Goal: Transaction & Acquisition: Book appointment/travel/reservation

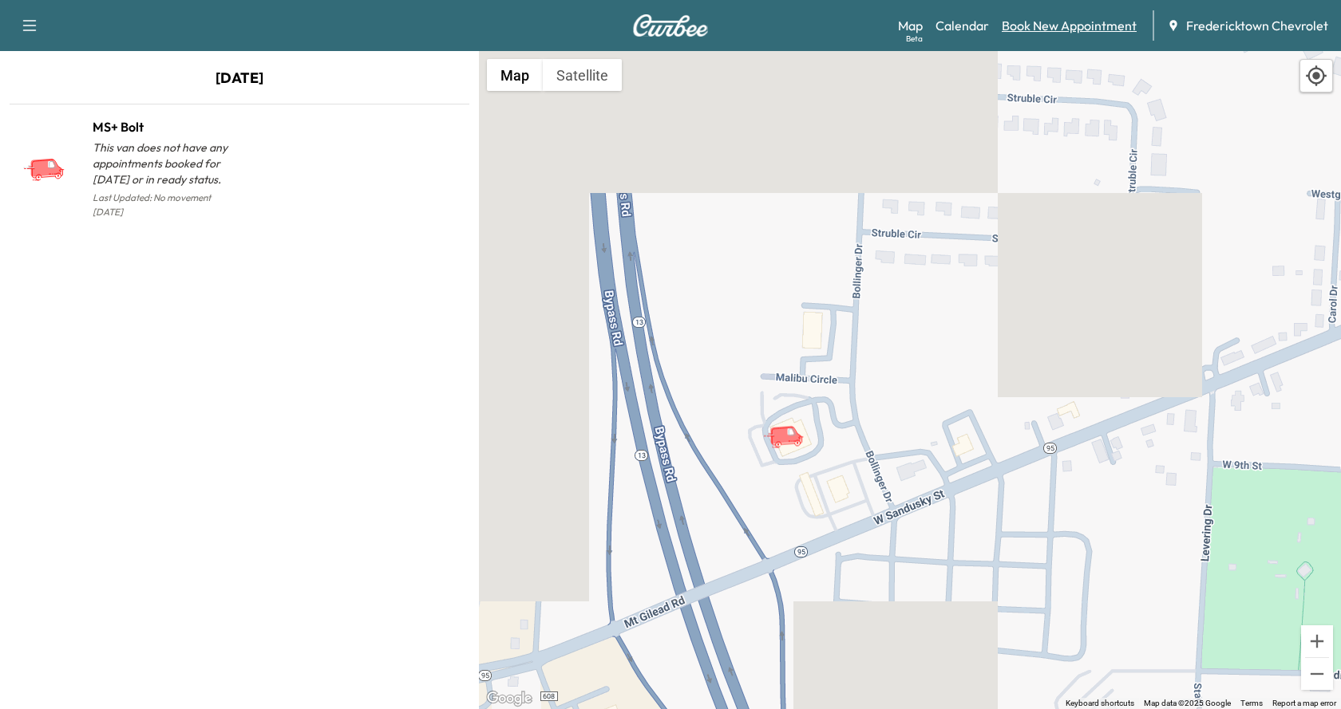
click at [1061, 30] on link "Book New Appointment" at bounding box center [1069, 25] width 135 height 19
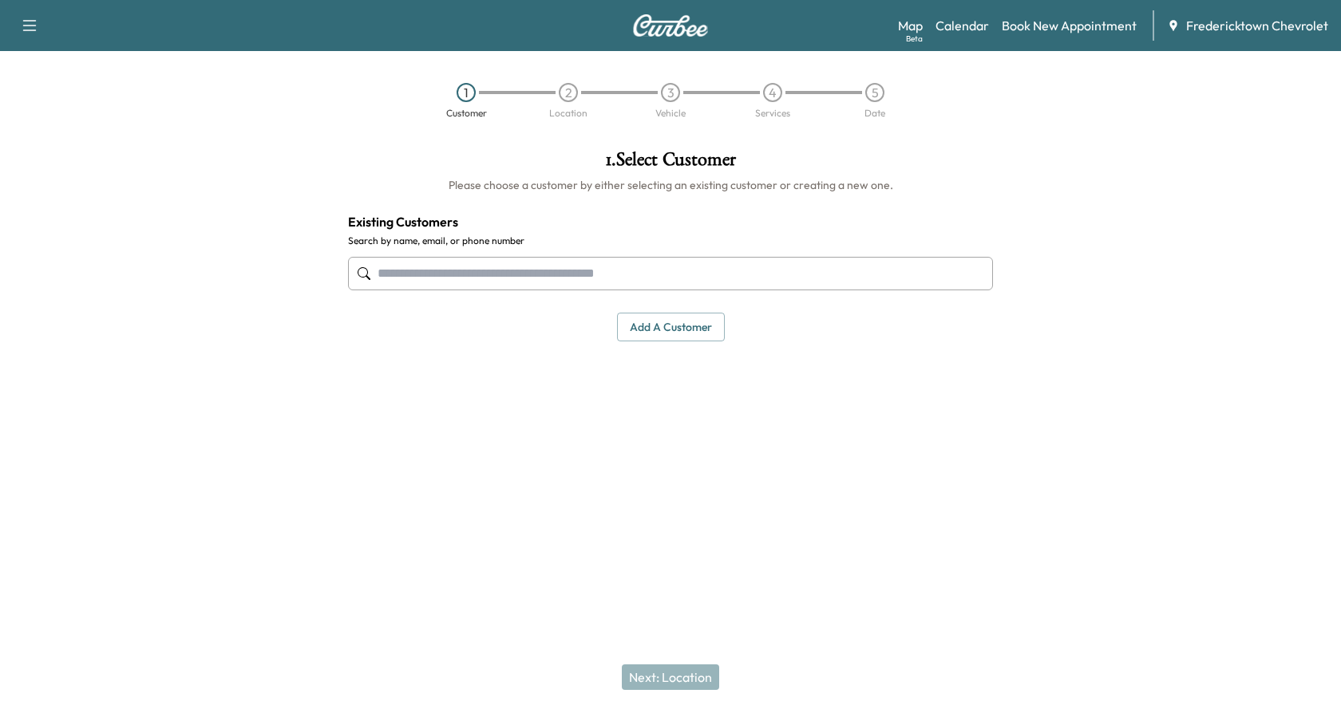
click at [576, 273] on input "text" at bounding box center [670, 274] width 645 height 34
click at [472, 276] on input "text" at bounding box center [670, 274] width 645 height 34
paste input "**********"
type input "*"
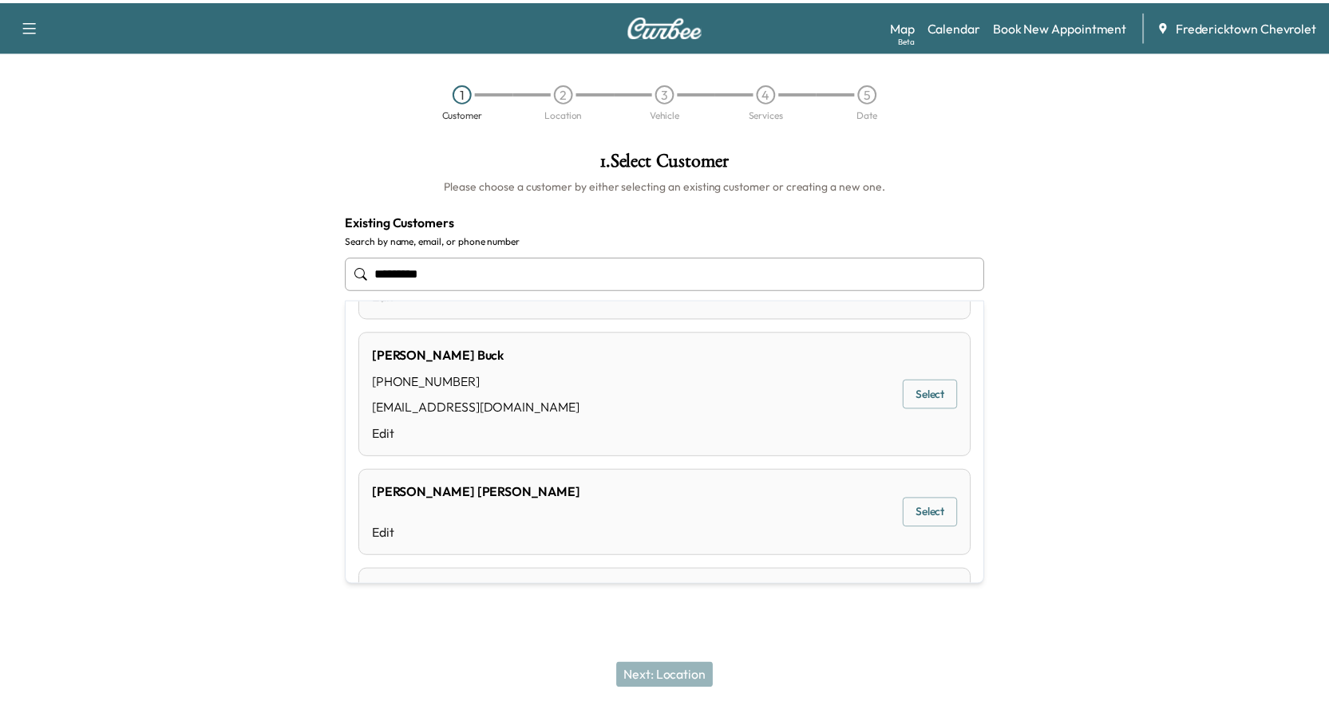
scroll to position [399, 0]
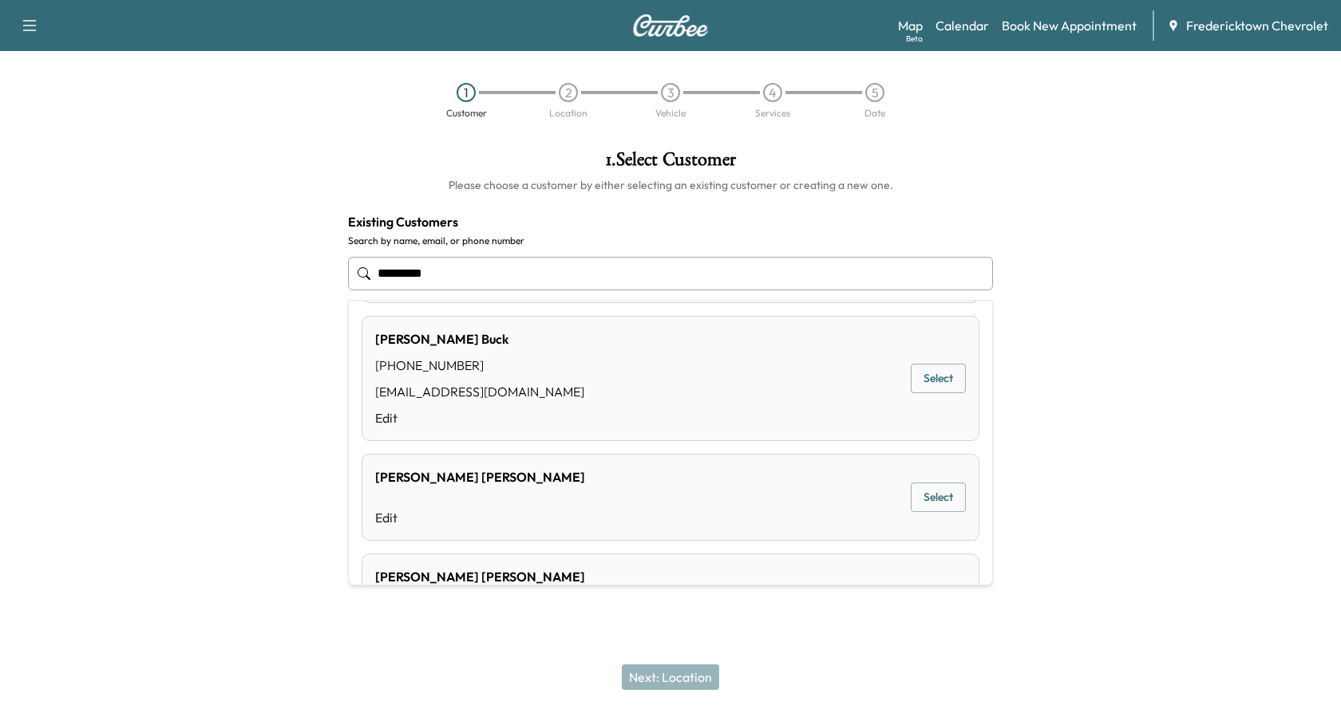
click at [921, 379] on button "Select" at bounding box center [938, 379] width 55 height 30
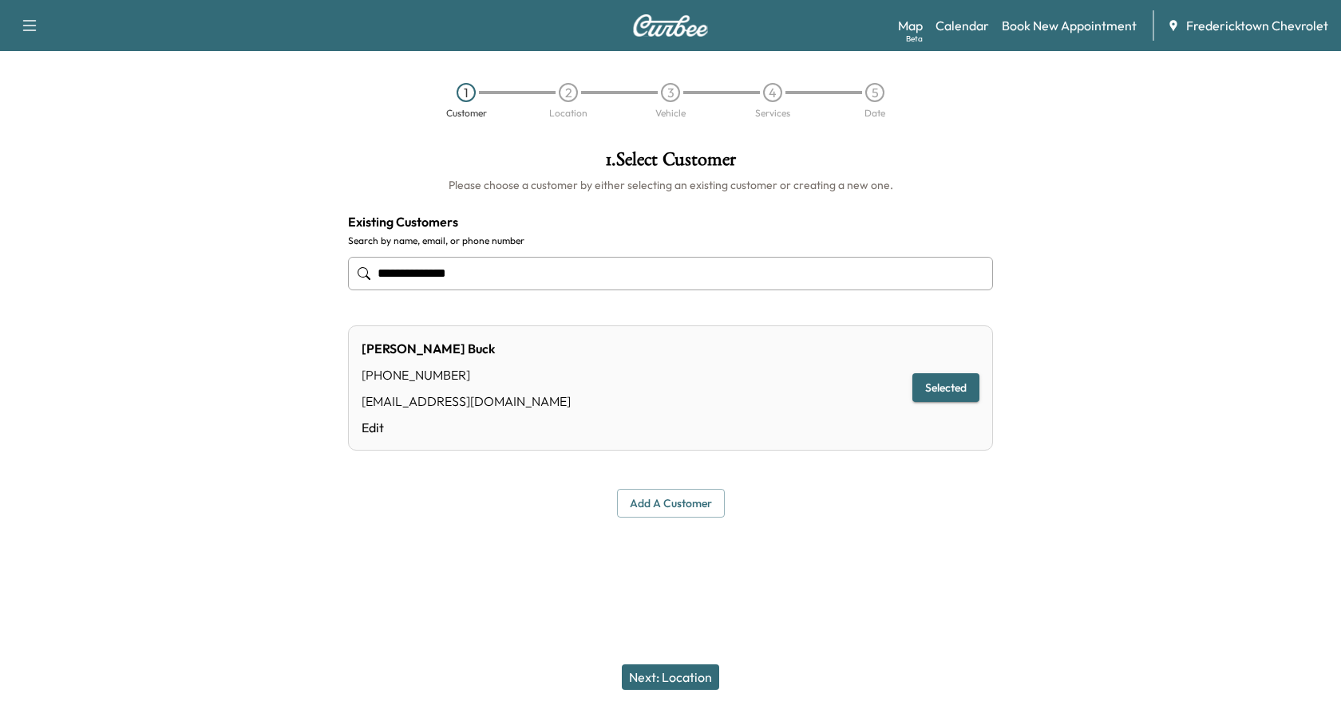
type input "**********"
click at [683, 678] on button "Next: Location" at bounding box center [670, 678] width 97 height 26
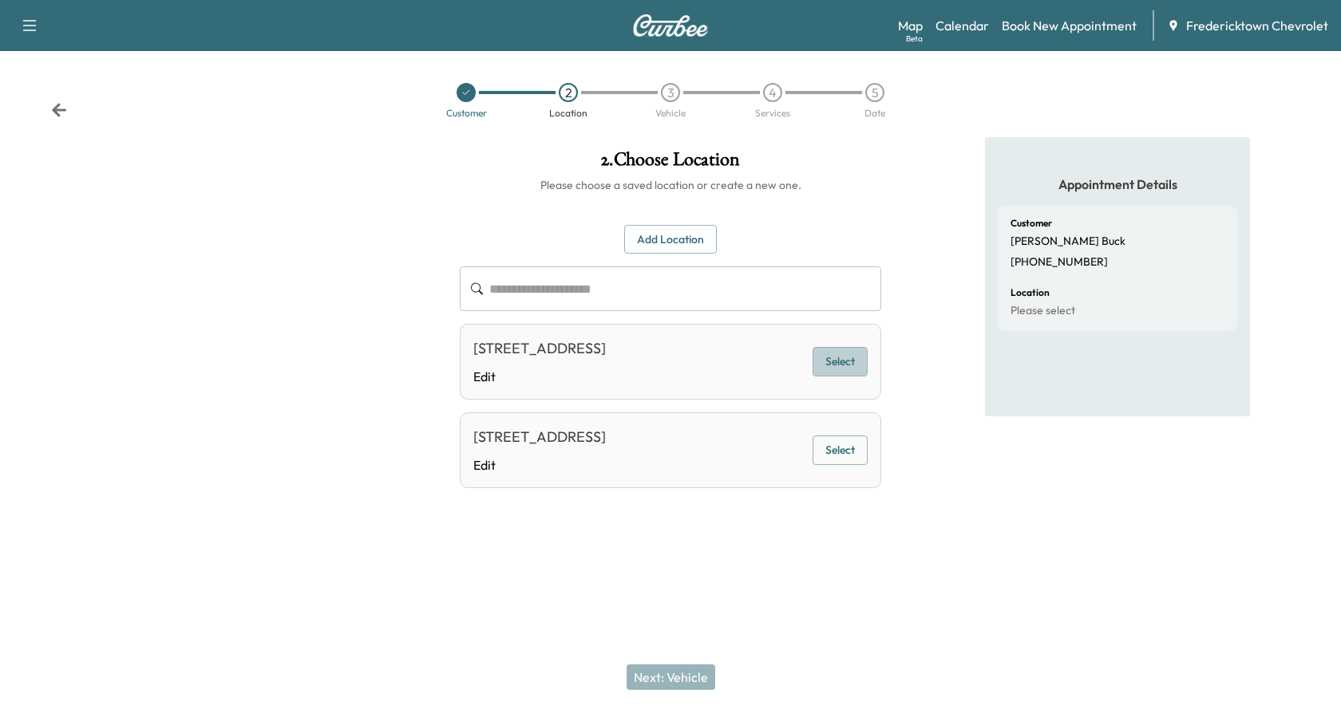
click at [829, 376] on button "Select" at bounding box center [839, 362] width 55 height 30
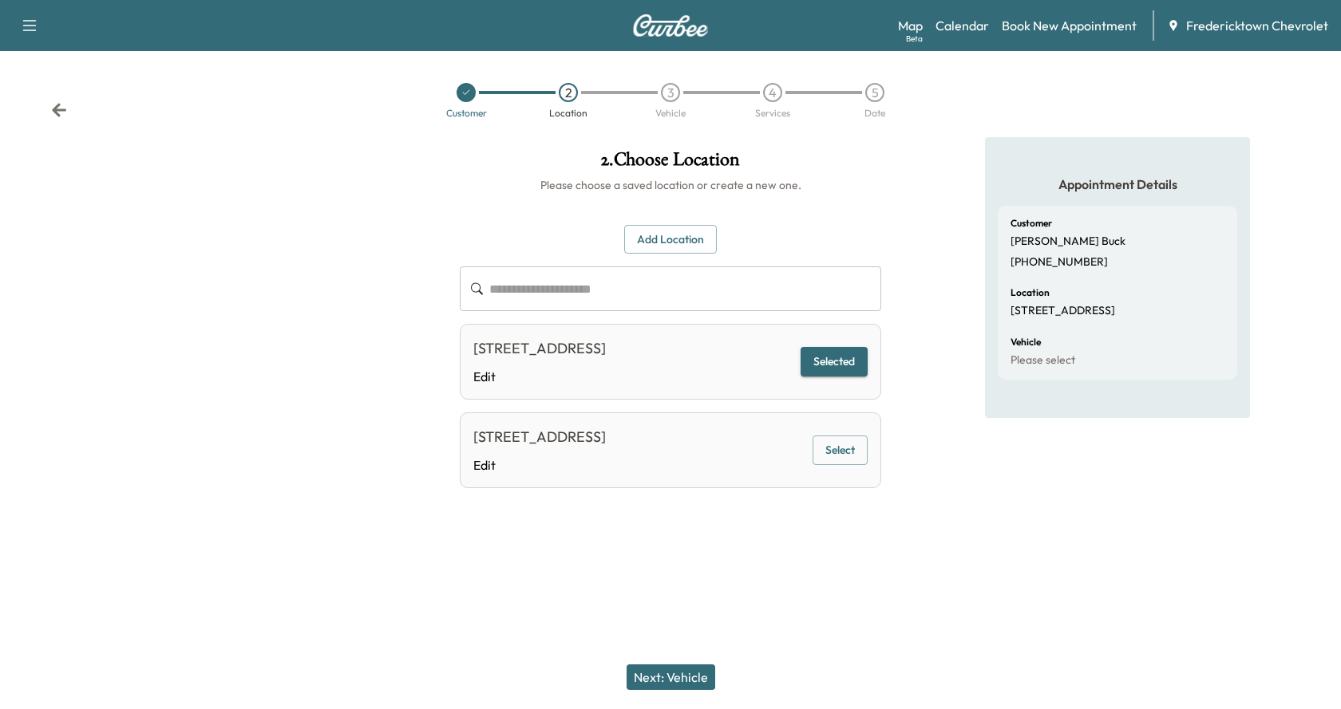
click at [680, 678] on button "Next: Vehicle" at bounding box center [670, 678] width 89 height 26
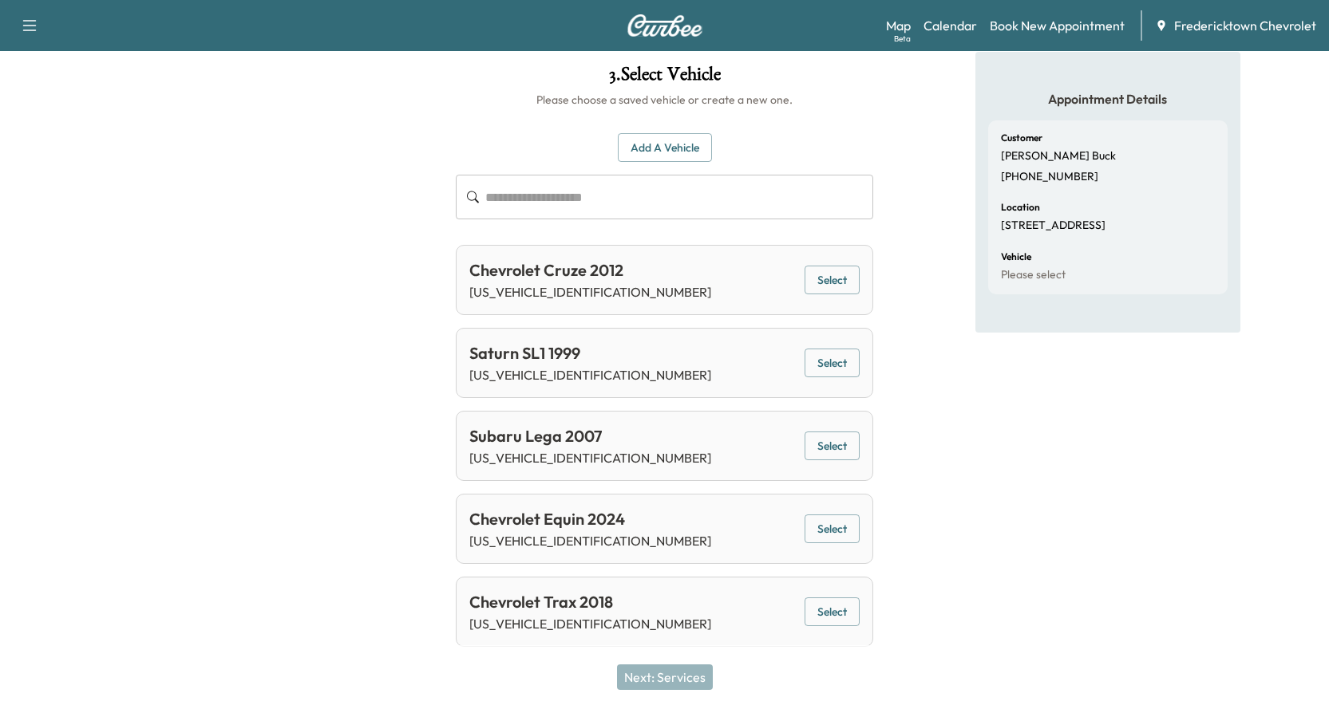
scroll to position [87, 0]
click at [831, 521] on button "Select" at bounding box center [831, 528] width 55 height 30
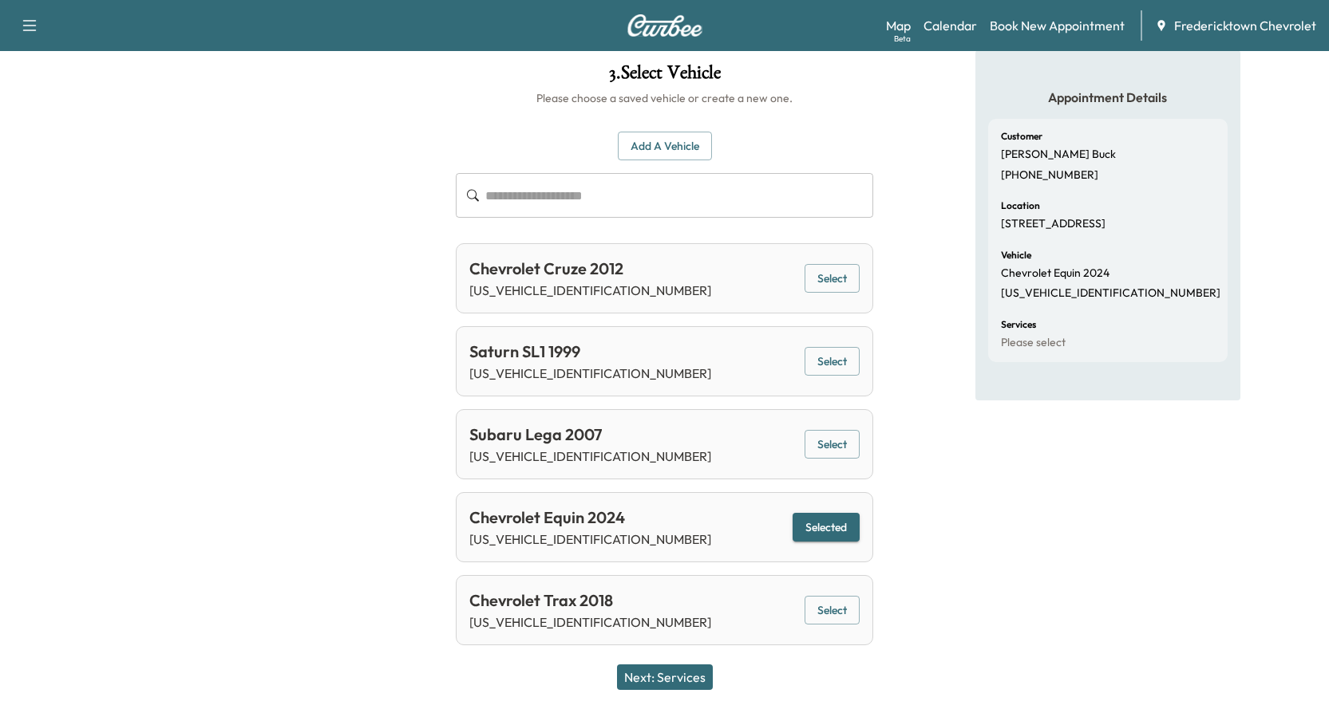
click at [686, 677] on button "Next: Services" at bounding box center [665, 678] width 96 height 26
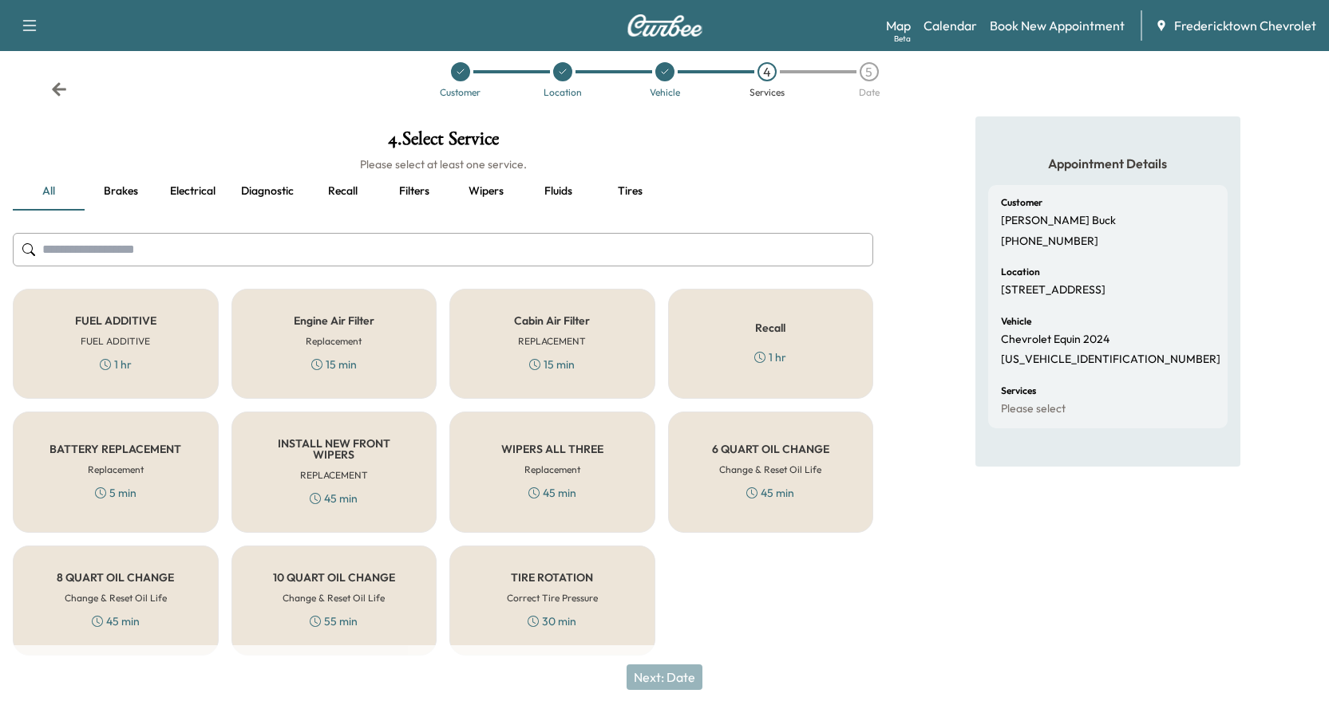
scroll to position [31, 0]
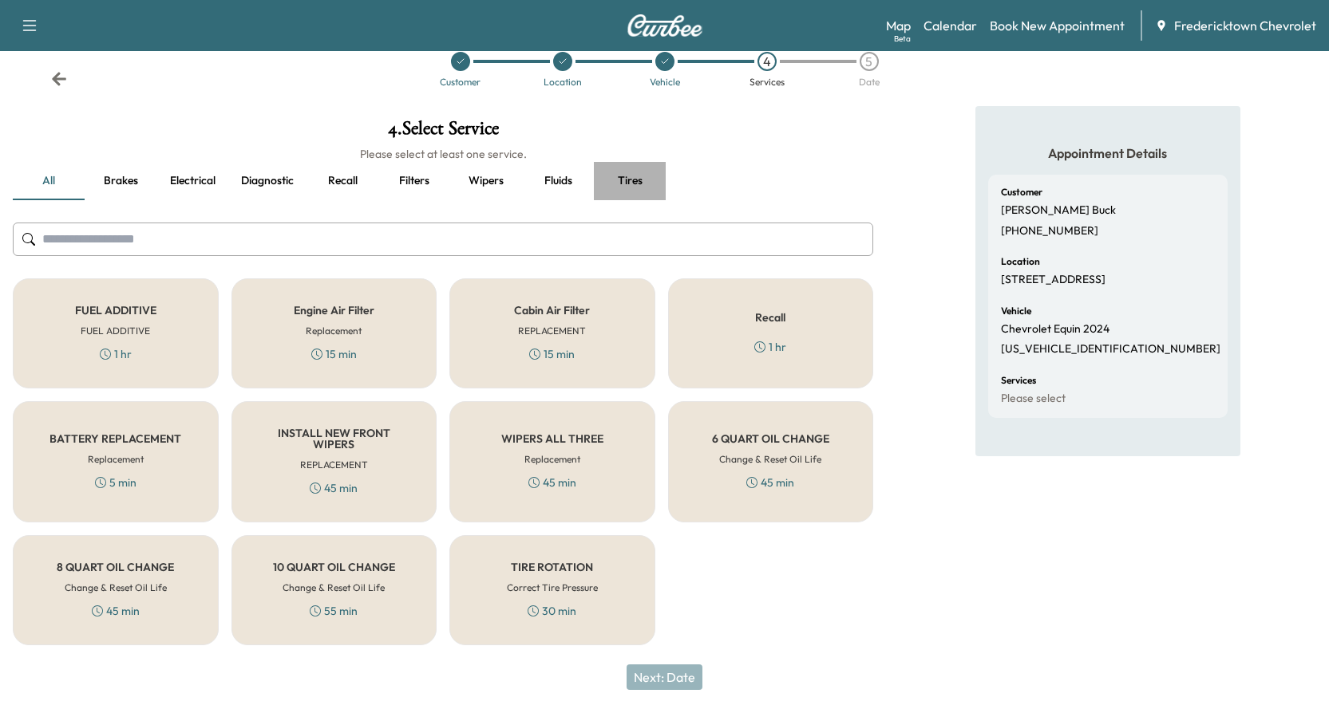
click at [635, 182] on button "Tires" at bounding box center [630, 181] width 72 height 38
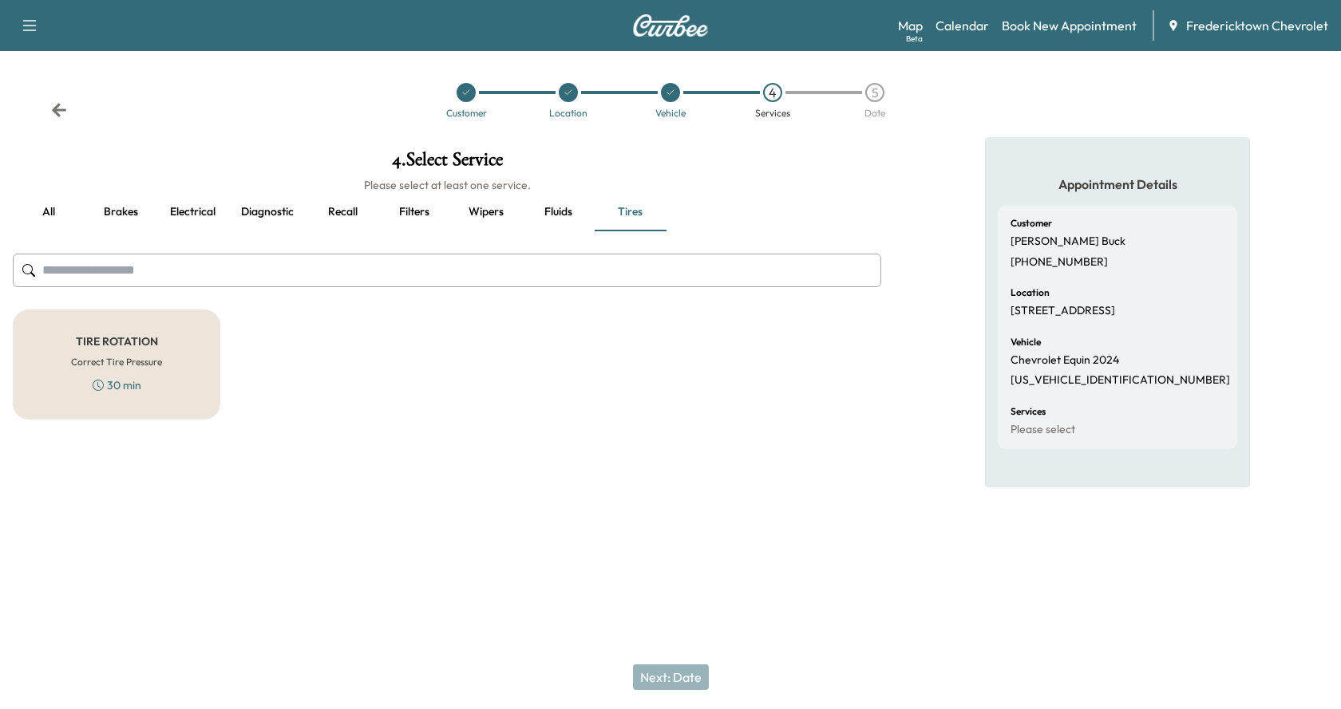
click at [136, 276] on input "text" at bounding box center [447, 271] width 868 height 34
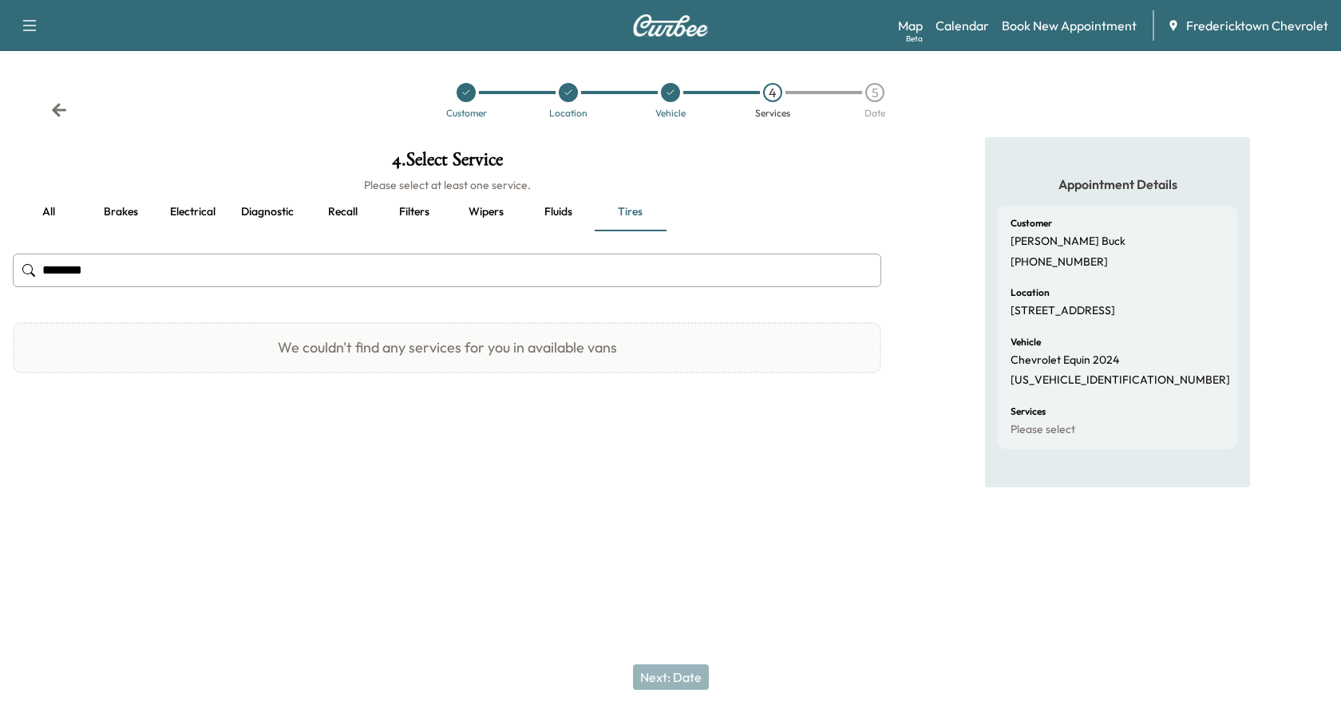
click at [52, 207] on button "all" at bounding box center [49, 212] width 72 height 38
click at [133, 267] on input "********" at bounding box center [447, 271] width 868 height 34
type input "*"
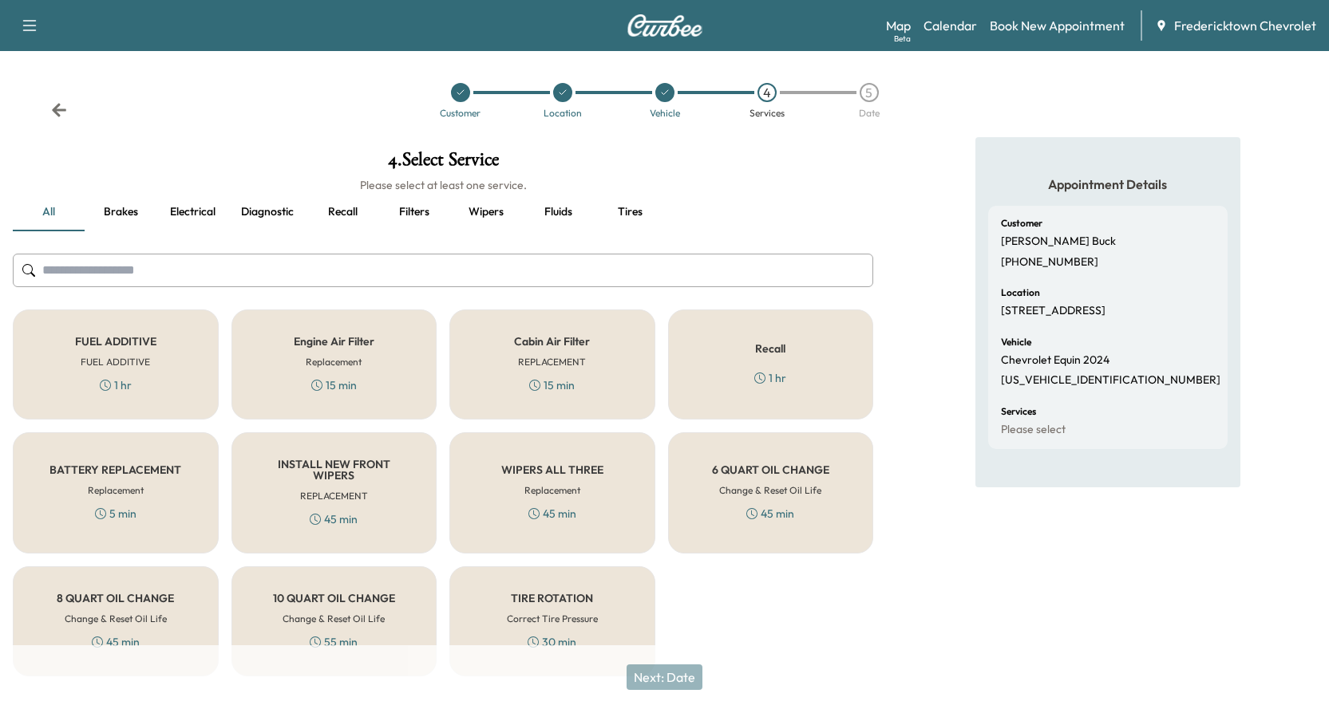
scroll to position [31, 0]
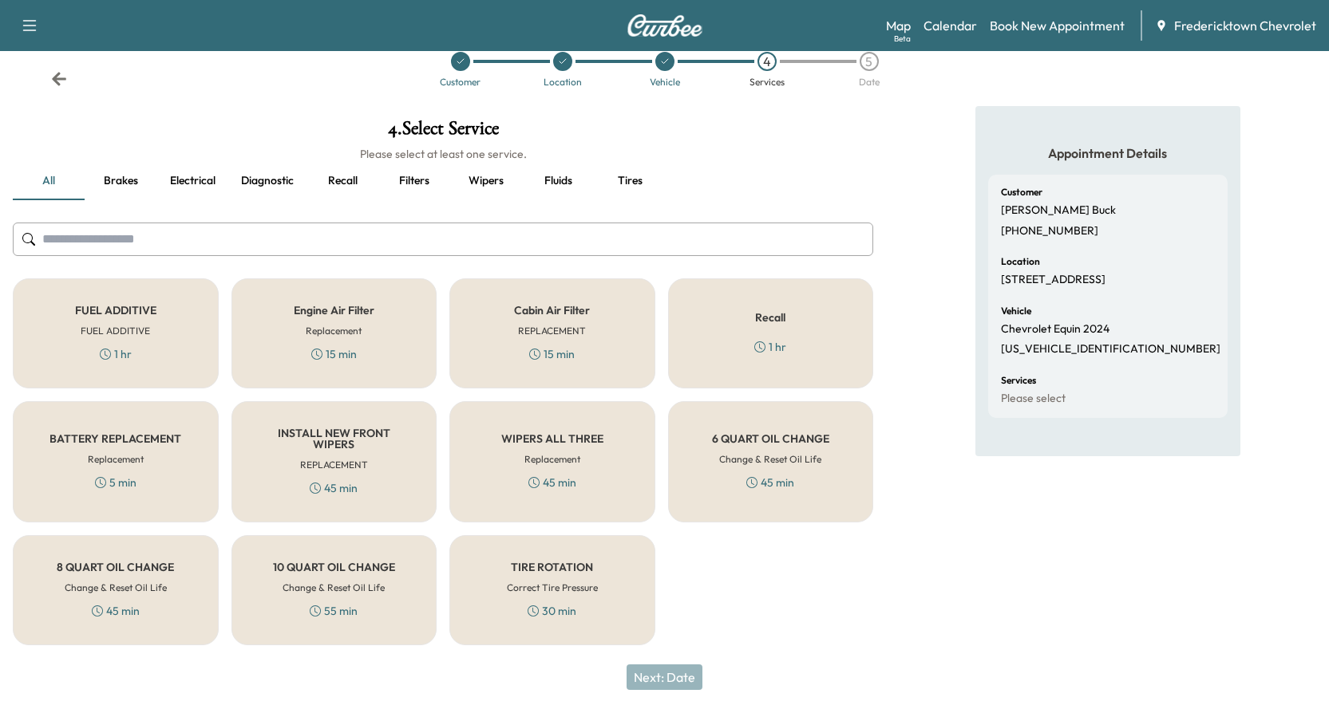
click at [721, 632] on div "FUEL ADDITIVE FUEL ADDITIVE 1 hr Engine Air Filter Replacement 15 min Cabin Air…" at bounding box center [443, 462] width 860 height 367
click at [272, 180] on button "Diagnostic" at bounding box center [267, 181] width 78 height 38
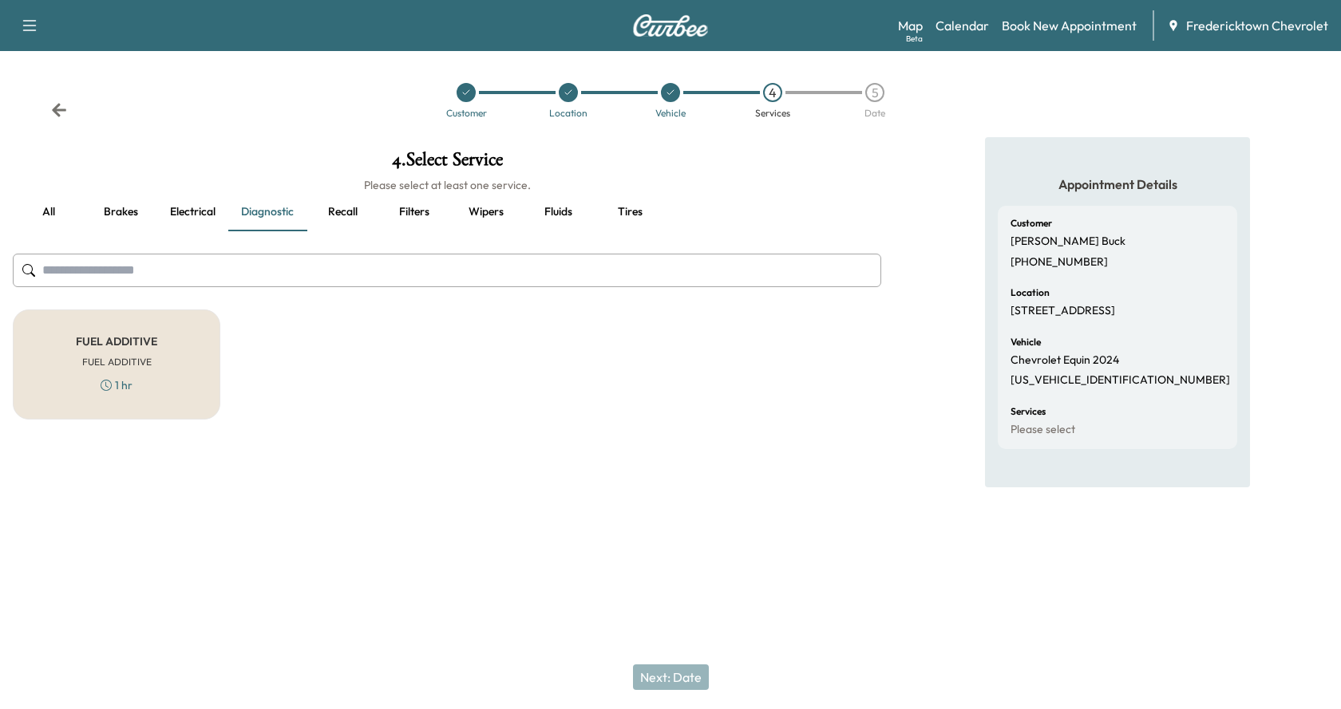
click at [194, 214] on button "Electrical" at bounding box center [192, 212] width 72 height 38
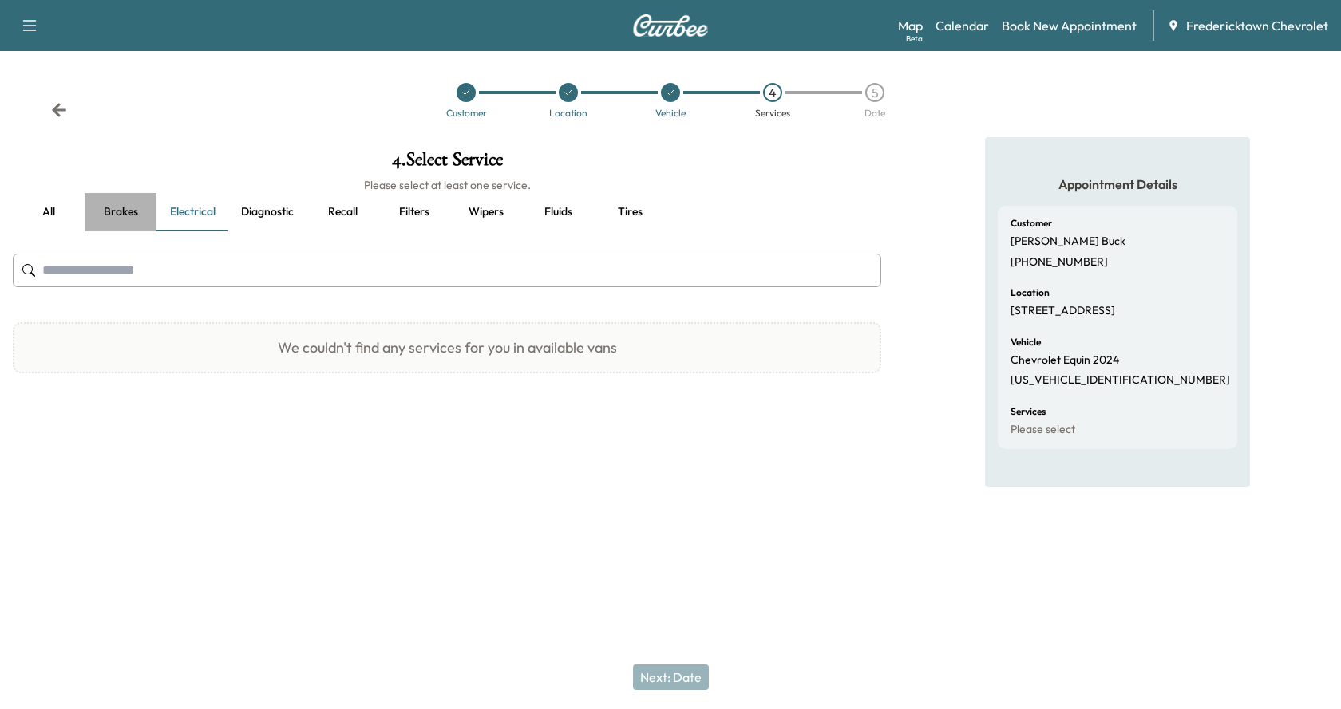
click at [133, 214] on button "Brakes" at bounding box center [121, 212] width 72 height 38
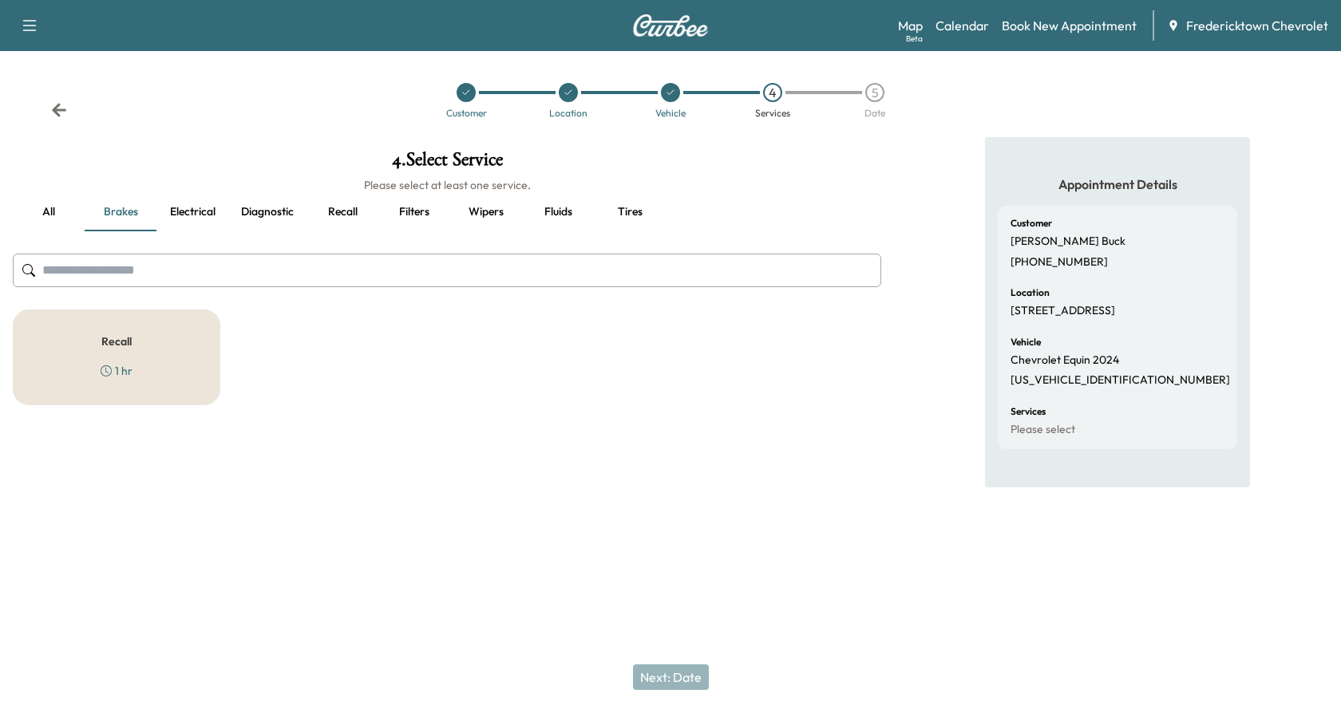
click at [56, 210] on button "all" at bounding box center [49, 212] width 72 height 38
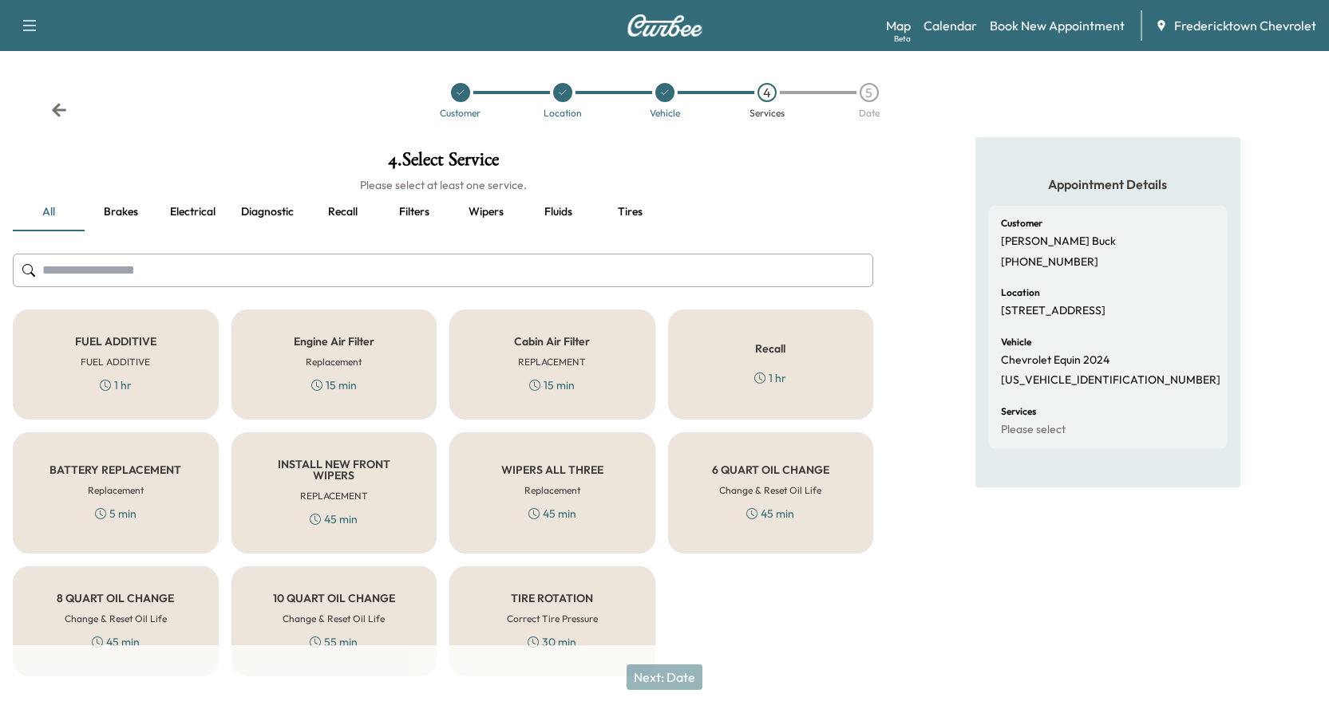
click at [620, 213] on button "Tires" at bounding box center [630, 212] width 72 height 38
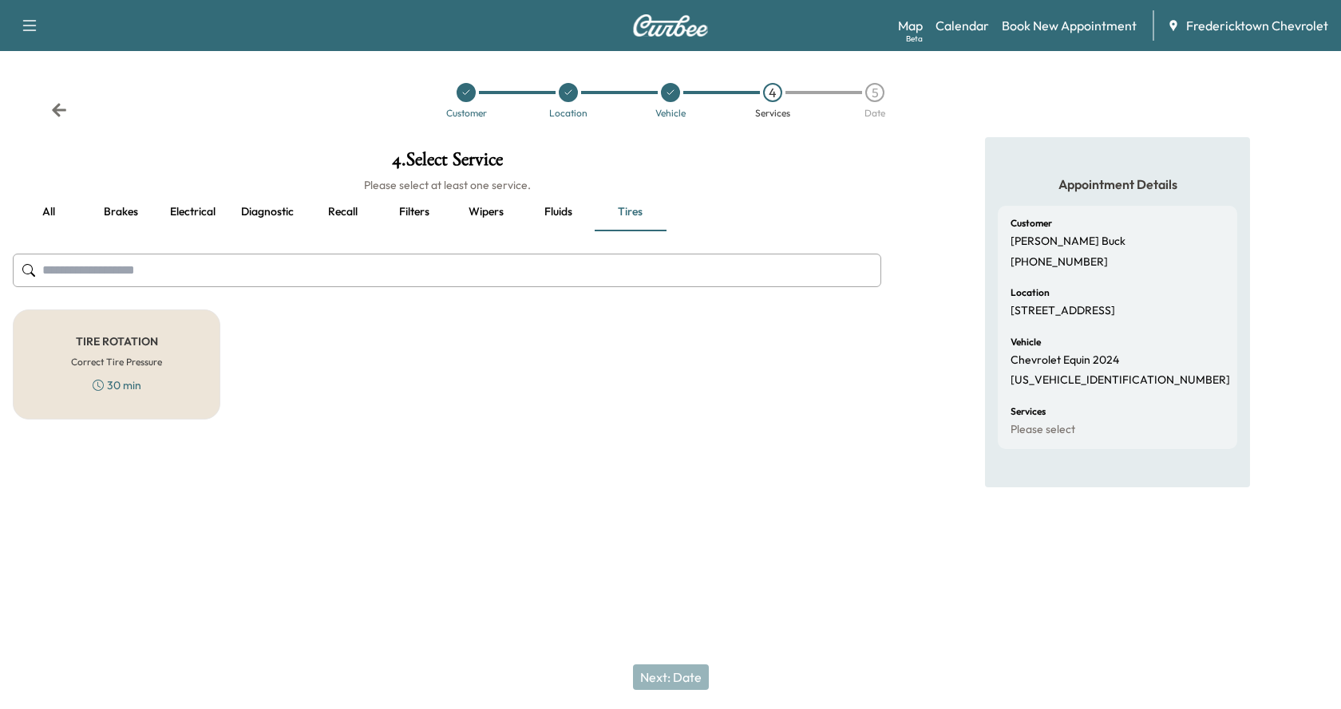
click at [161, 362] on h6 "Correct Tire Pressure" at bounding box center [116, 362] width 91 height 14
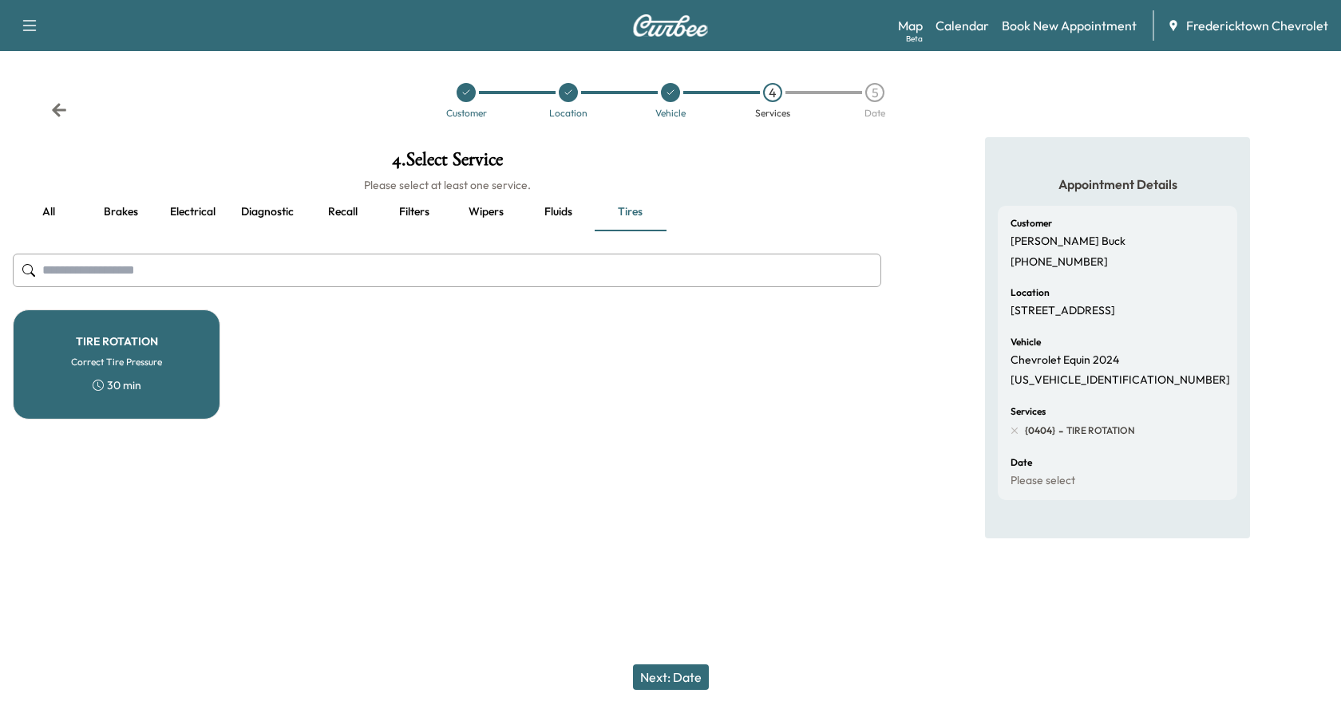
click at [684, 681] on button "Next: Date" at bounding box center [671, 678] width 76 height 26
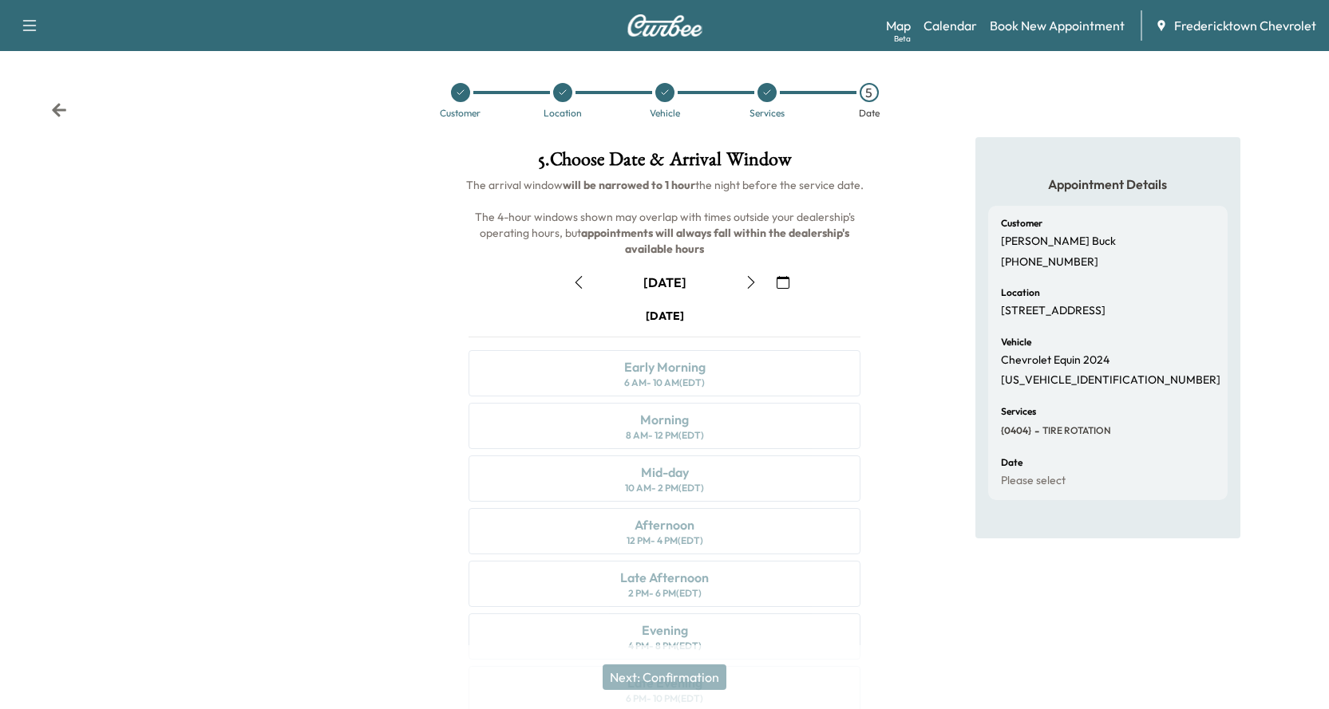
click at [756, 283] on icon "button" at bounding box center [751, 282] width 13 height 13
click at [750, 283] on icon "button" at bounding box center [751, 282] width 13 height 13
click at [689, 425] on div "Morning 8 AM - 12 PM (EDT)" at bounding box center [664, 426] width 392 height 46
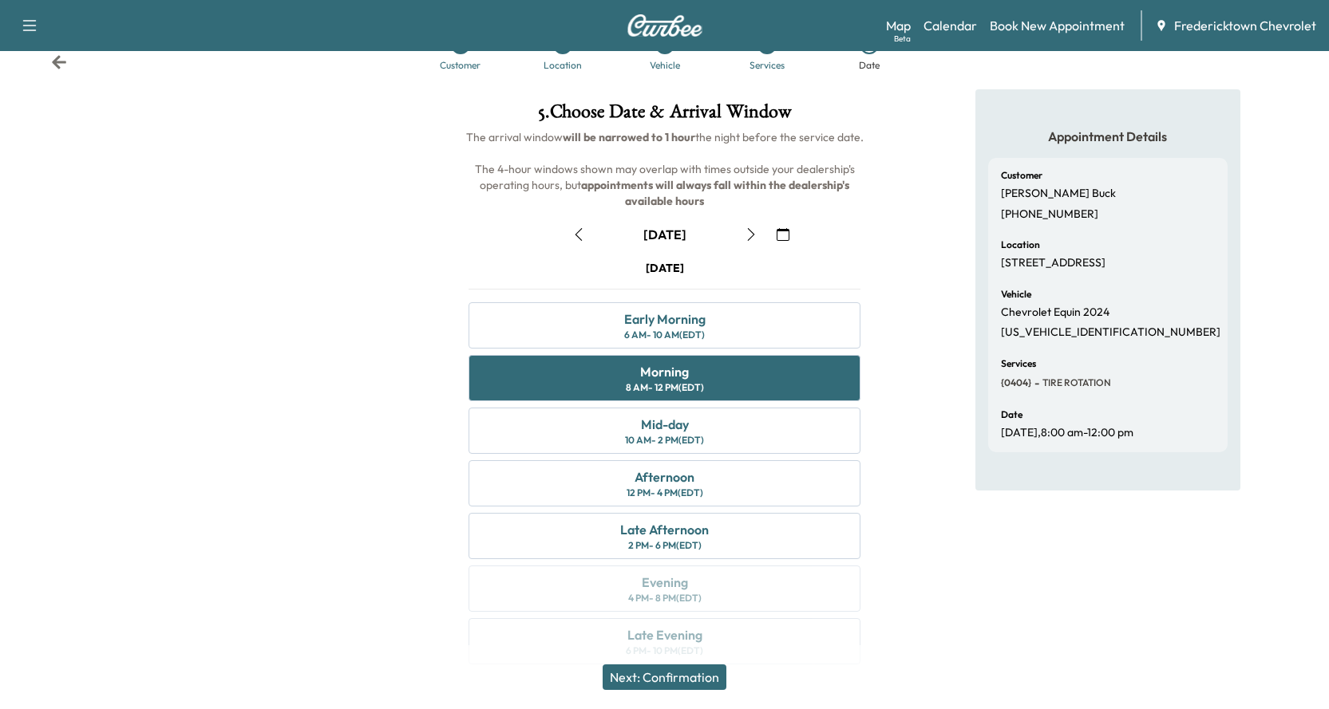
scroll to position [73, 0]
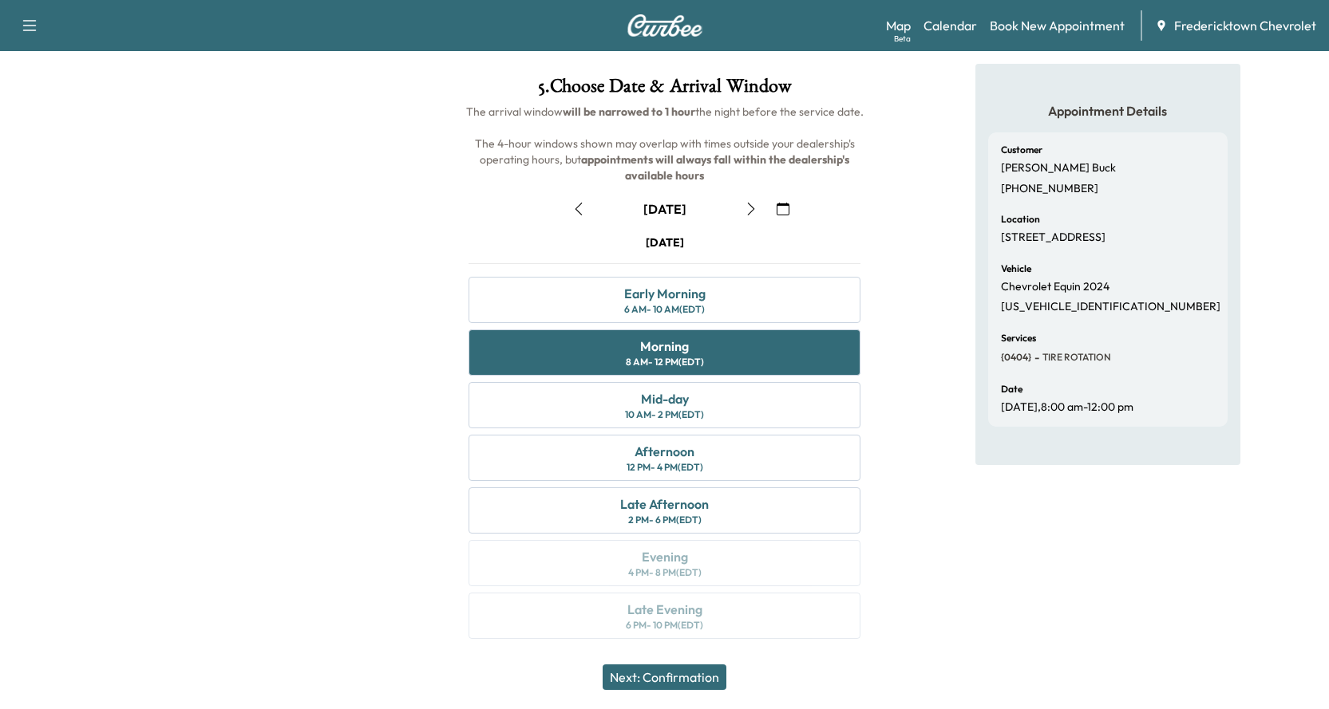
click at [686, 679] on button "Next: Confirmation" at bounding box center [665, 678] width 124 height 26
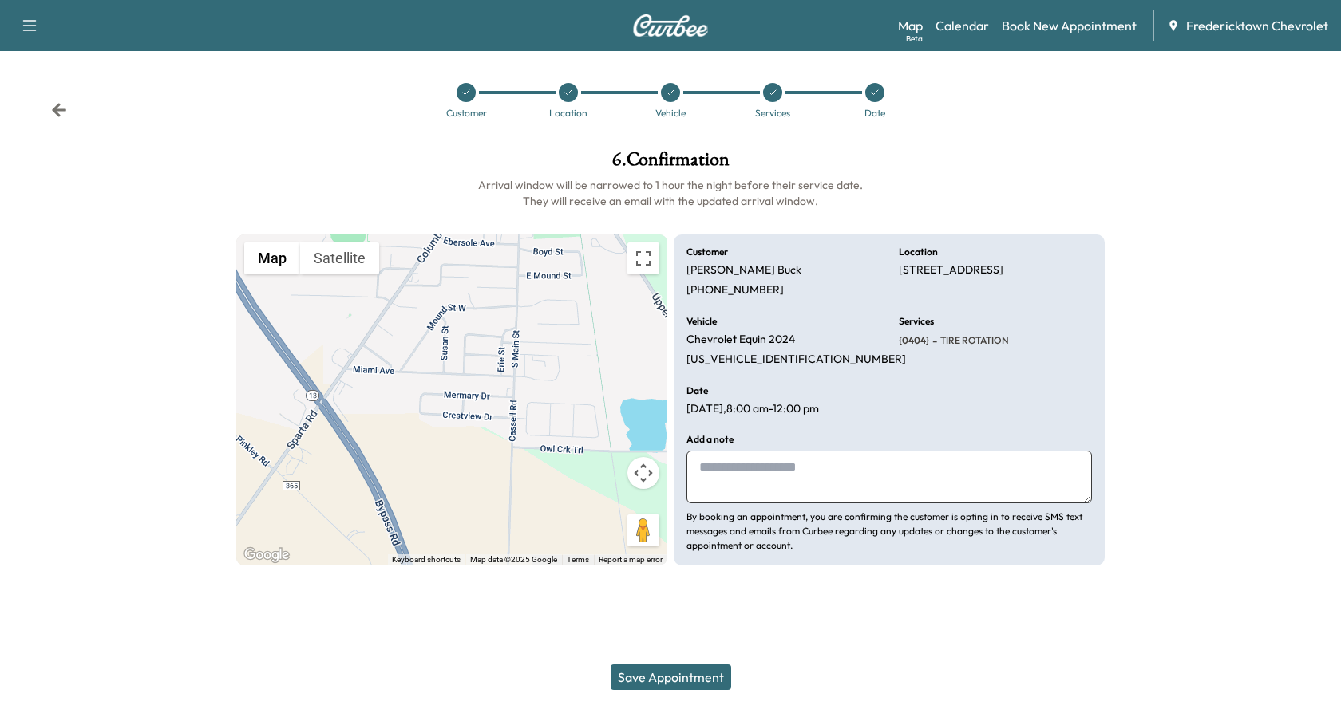
click at [811, 481] on textarea at bounding box center [888, 477] width 405 height 53
type textarea "**********"
click at [689, 677] on button "Save Appointment" at bounding box center [671, 678] width 121 height 26
click at [703, 675] on button "Save Appointment" at bounding box center [671, 678] width 121 height 26
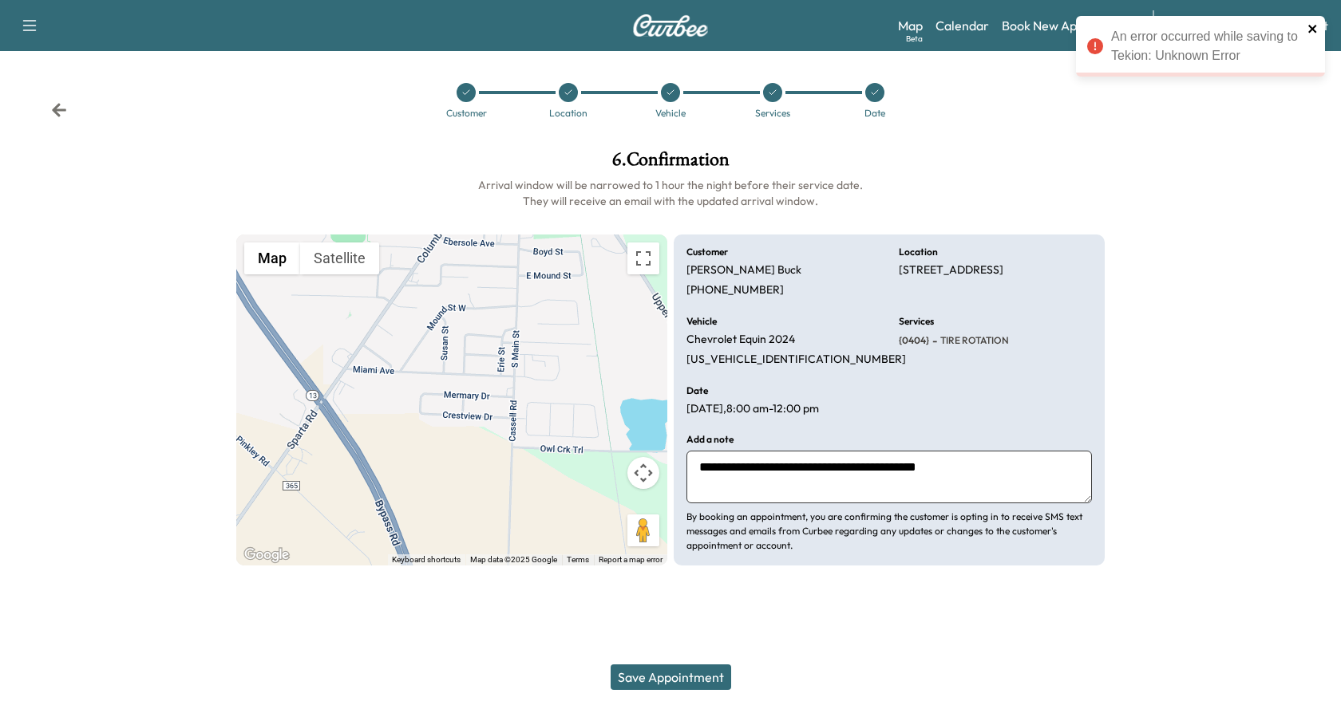
click at [1313, 27] on icon "close" at bounding box center [1312, 29] width 8 height 8
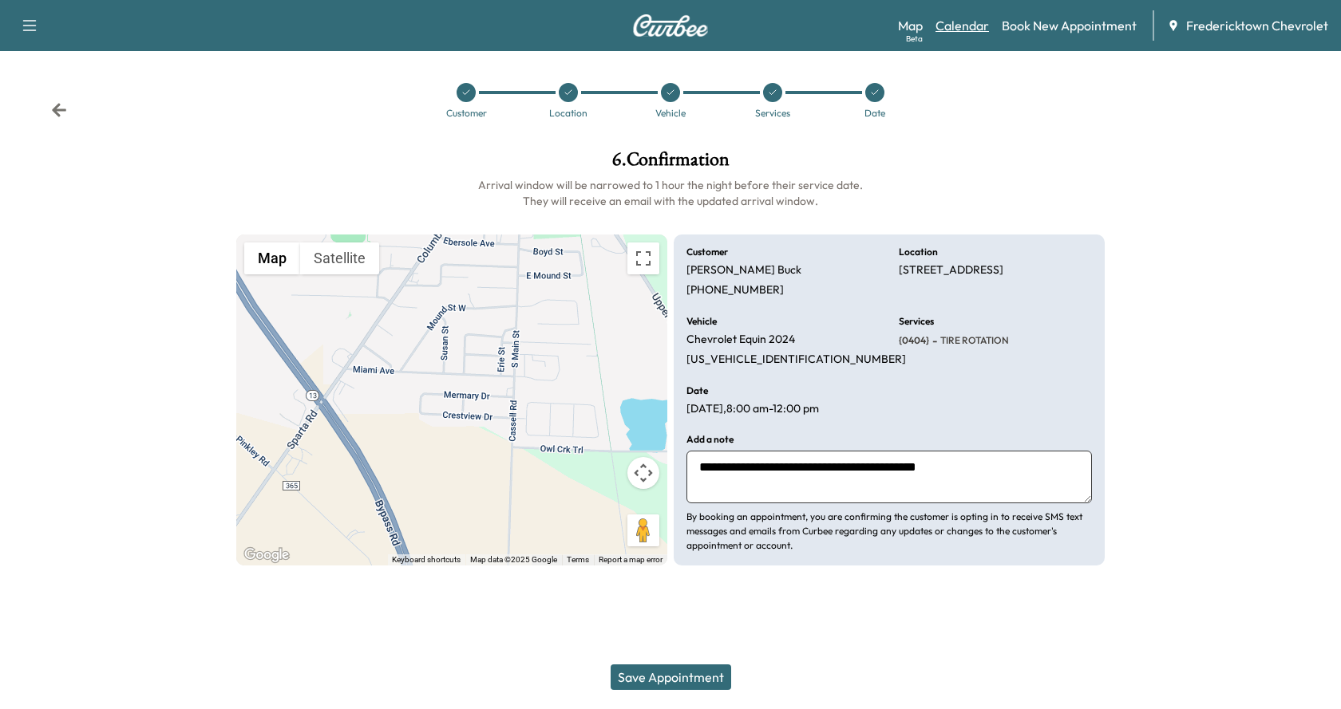
click at [967, 24] on link "Calendar" at bounding box center [961, 25] width 53 height 19
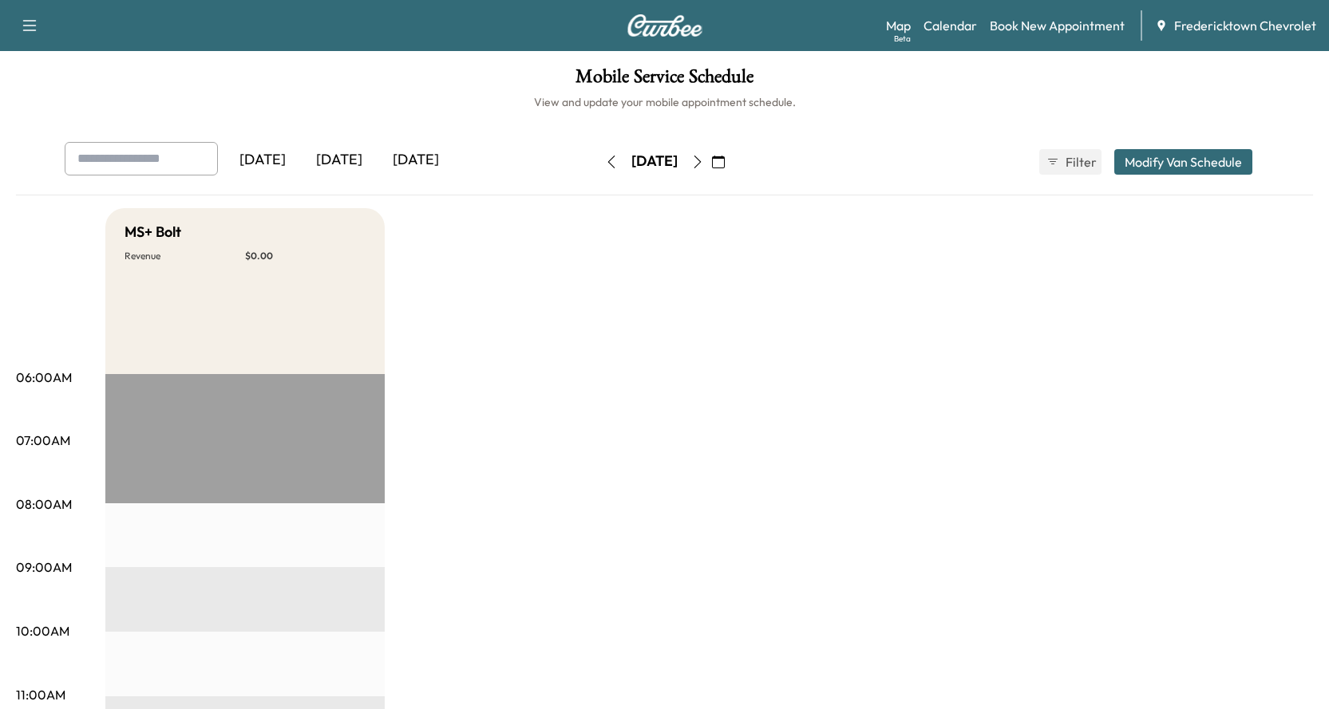
click at [725, 159] on icon "button" at bounding box center [718, 162] width 13 height 13
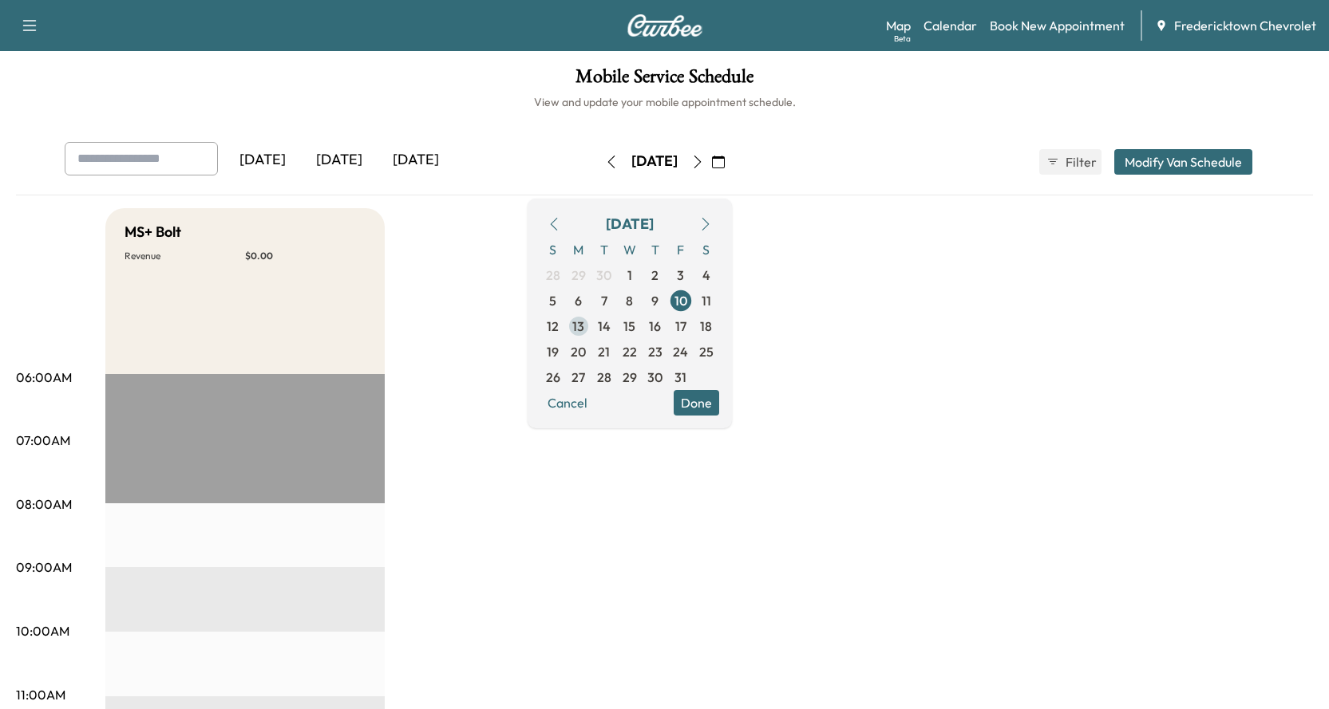
click at [584, 326] on span "13" at bounding box center [578, 326] width 12 height 19
